Goal: Use online tool/utility: Use online tool/utility

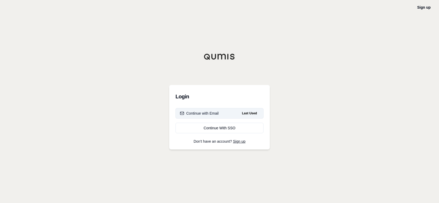
click at [204, 110] on button "Continue with Email Last Used" at bounding box center [219, 113] width 88 height 10
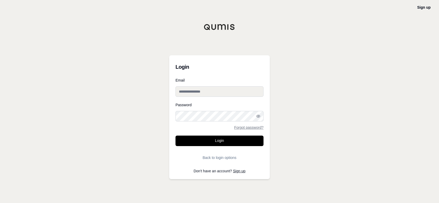
drag, startPoint x: 190, startPoint y: 96, endPoint x: 192, endPoint y: 95, distance: 3.4
click at [190, 96] on input "Email" at bounding box center [219, 91] width 88 height 10
type input "**********"
click at [175, 135] on button "Login" at bounding box center [219, 140] width 88 height 10
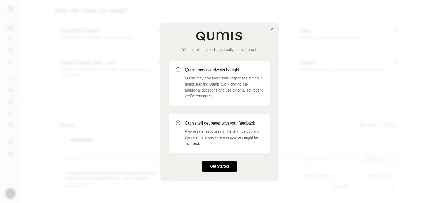
click at [219, 165] on button "Get Started" at bounding box center [220, 166] width 36 height 10
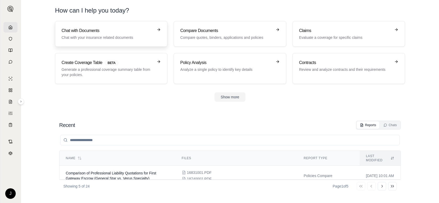
click at [128, 30] on h3 "Chat with Documents" at bounding box center [108, 30] width 92 height 6
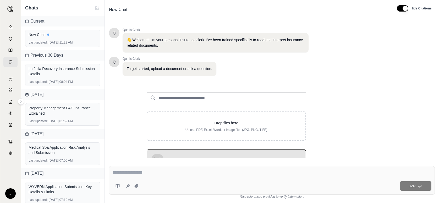
scroll to position [21, 0]
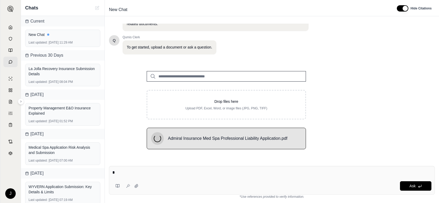
type textarea "**"
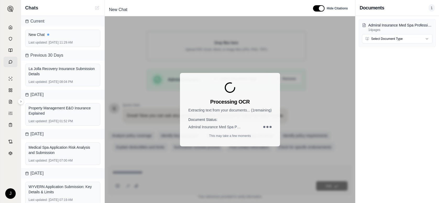
scroll to position [0, 0]
click at [390, 39] on html "J Chats Current New Chat Last updated: [DATE] 11:29 AM Previous 30 Days La Joll…" at bounding box center [219, 101] width 439 height 203
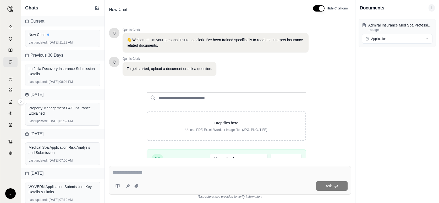
scroll to position [80, 0]
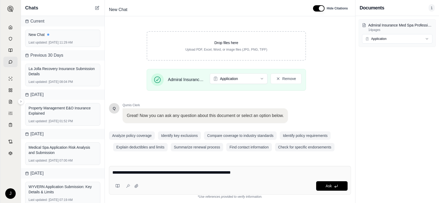
drag, startPoint x: 254, startPoint y: 173, endPoint x: 107, endPoint y: 167, distance: 146.8
click at [107, 167] on div "**********" at bounding box center [230, 182] width 250 height 41
type textarea "**********"
click at [333, 184] on button "Ask" at bounding box center [331, 185] width 31 height 9
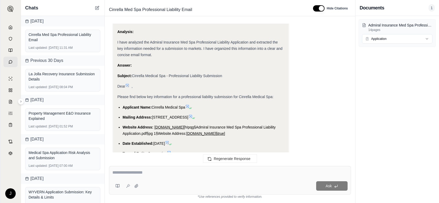
scroll to position [771, 0]
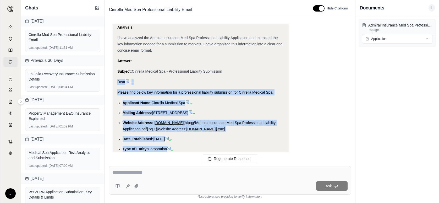
drag, startPoint x: 137, startPoint y: 113, endPoint x: 116, endPoint y: 82, distance: 37.5
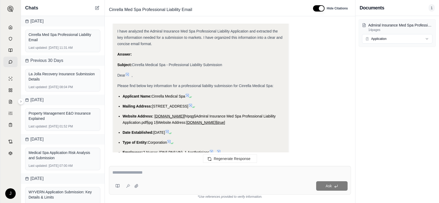
scroll to position [735, 0]
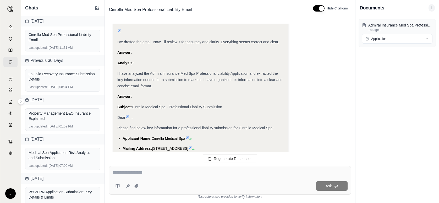
drag, startPoint x: 164, startPoint y: 92, endPoint x: 119, endPoint y: 133, distance: 61.2
drag, startPoint x: 119, startPoint y: 133, endPoint x: 138, endPoint y: 141, distance: 20.7
copy ul "Loremipsu Dolo: Sitametc Adipisc Eli Seddoei Tempori: 3595 Utlabo Etdolo Magna …"
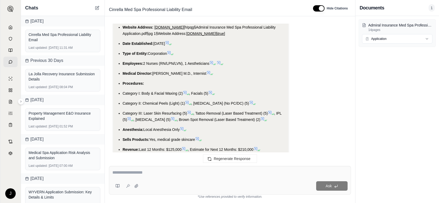
scroll to position [970, 0]
